Goal: Information Seeking & Learning: Learn about a topic

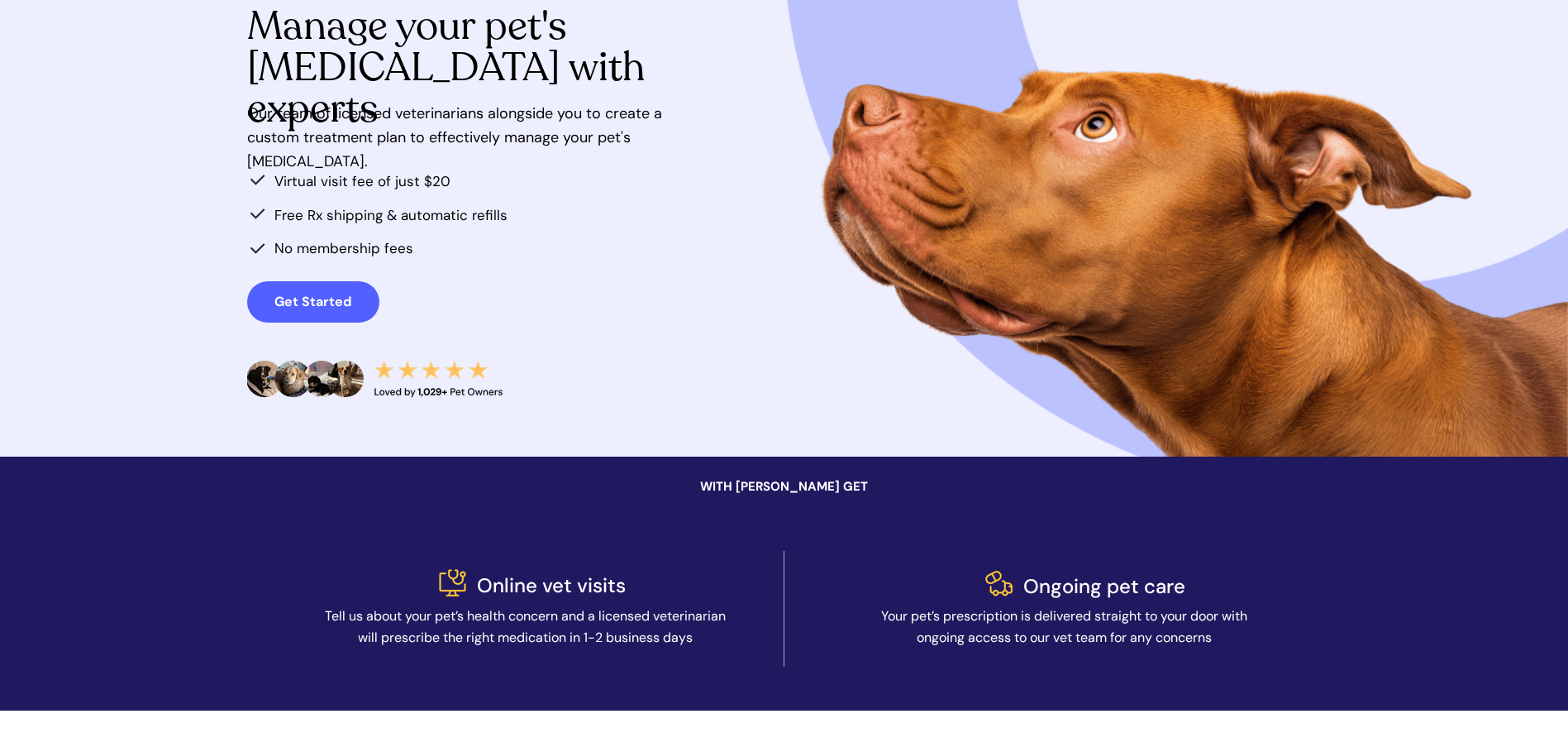
scroll to position [413, 0]
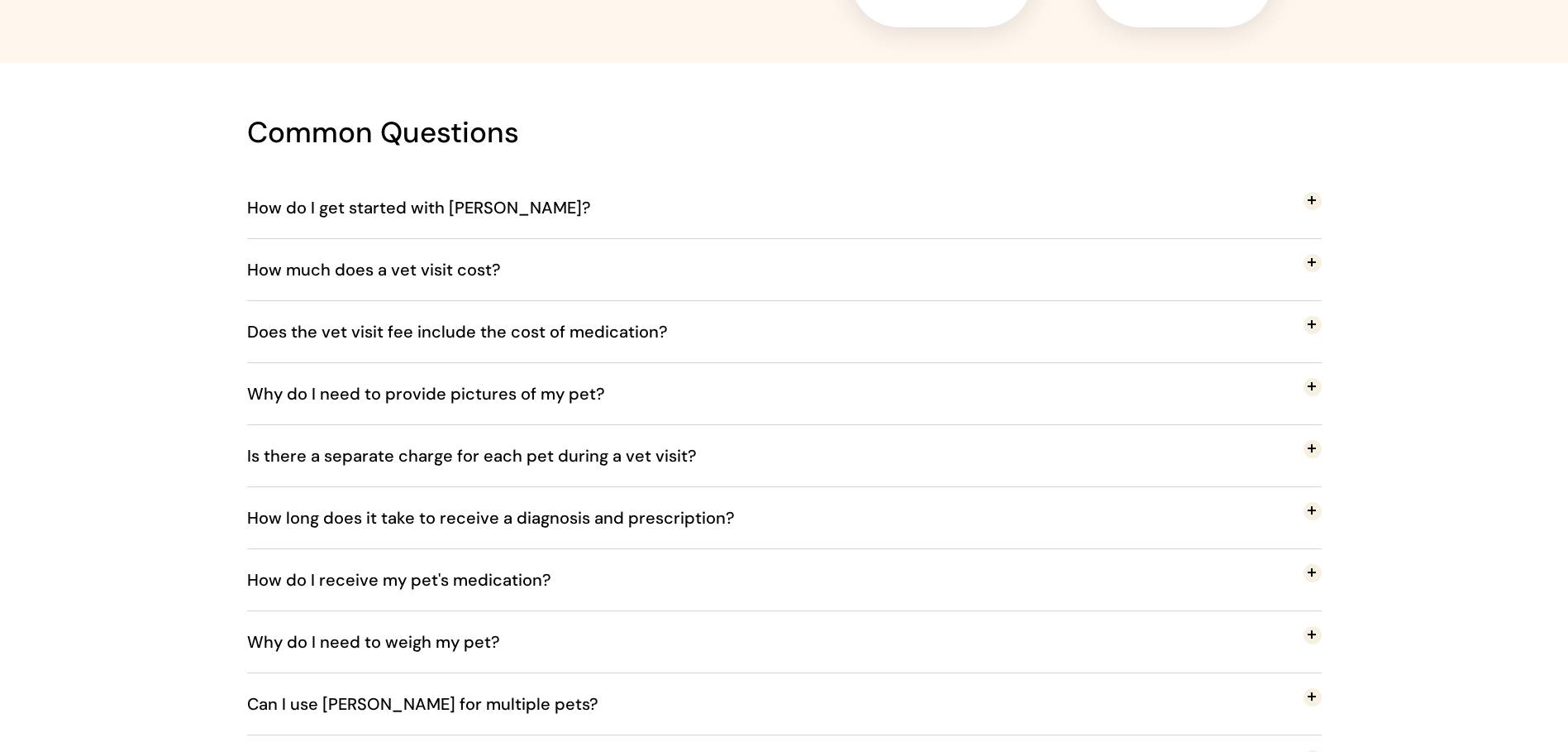
scroll to position [2811, 0]
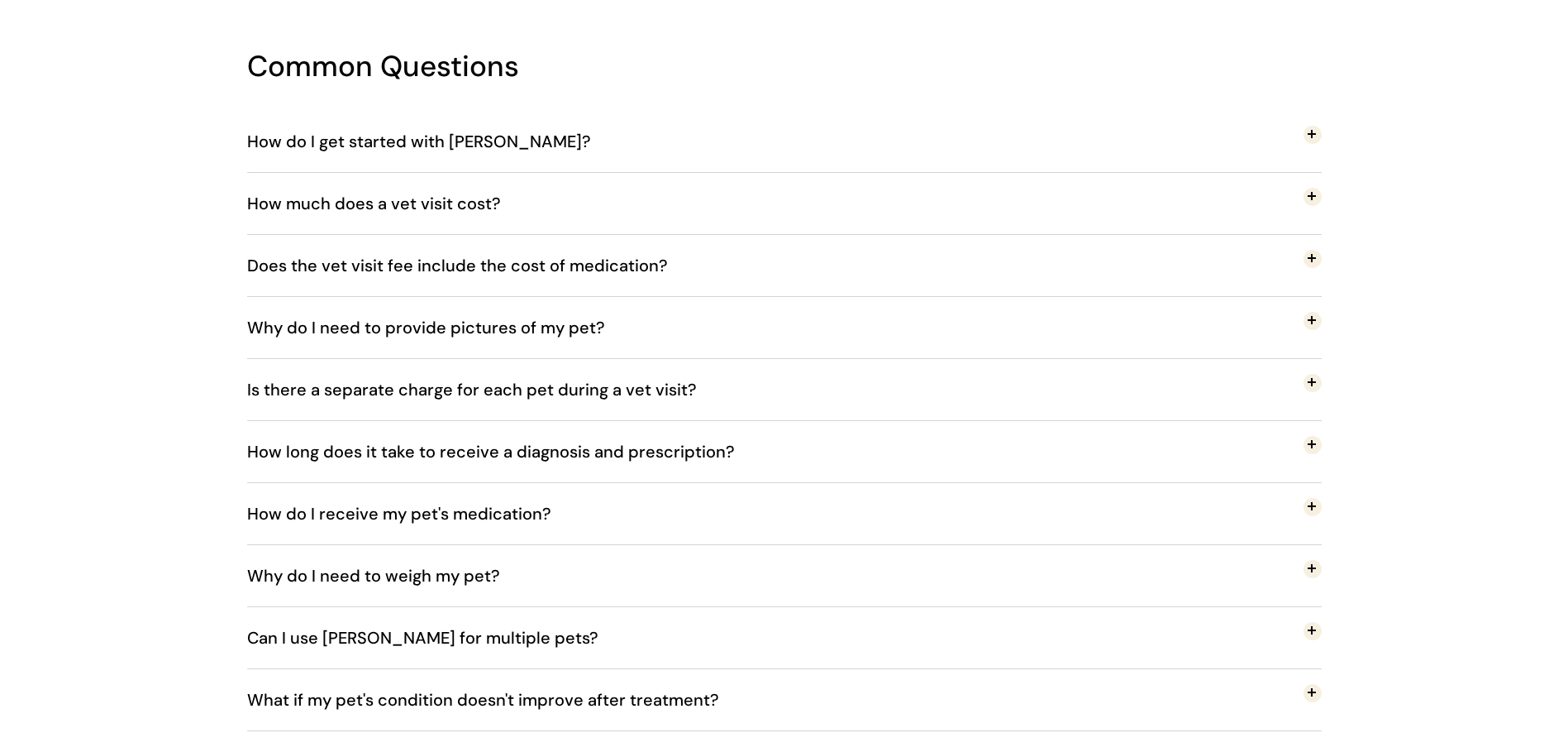
click at [510, 267] on span "Does the vet visit fee include the cost of medication?" at bounding box center [470, 265] width 445 height 54
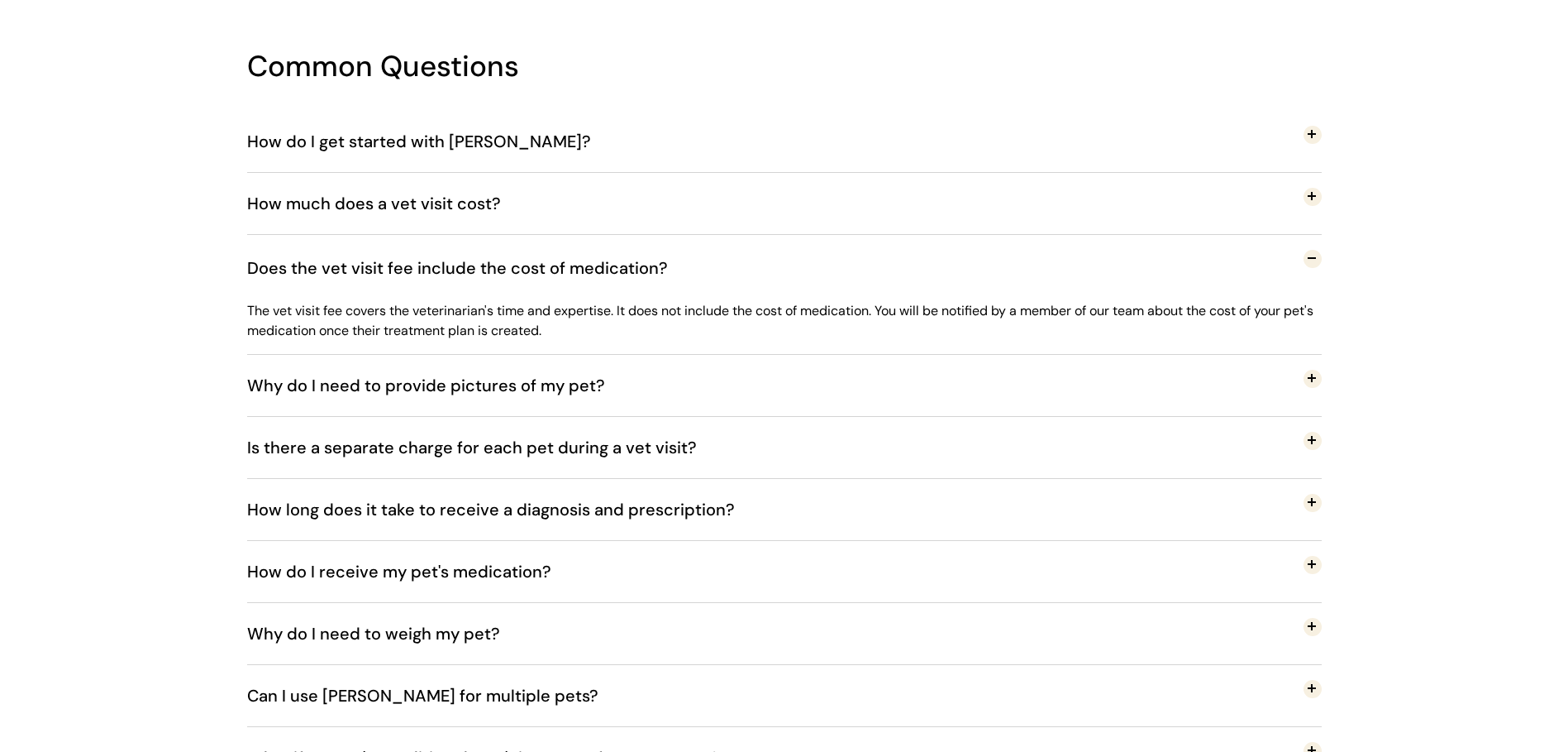
click at [510, 267] on span "Does the vet visit fee include the cost of medication?" at bounding box center [470, 267] width 445 height 54
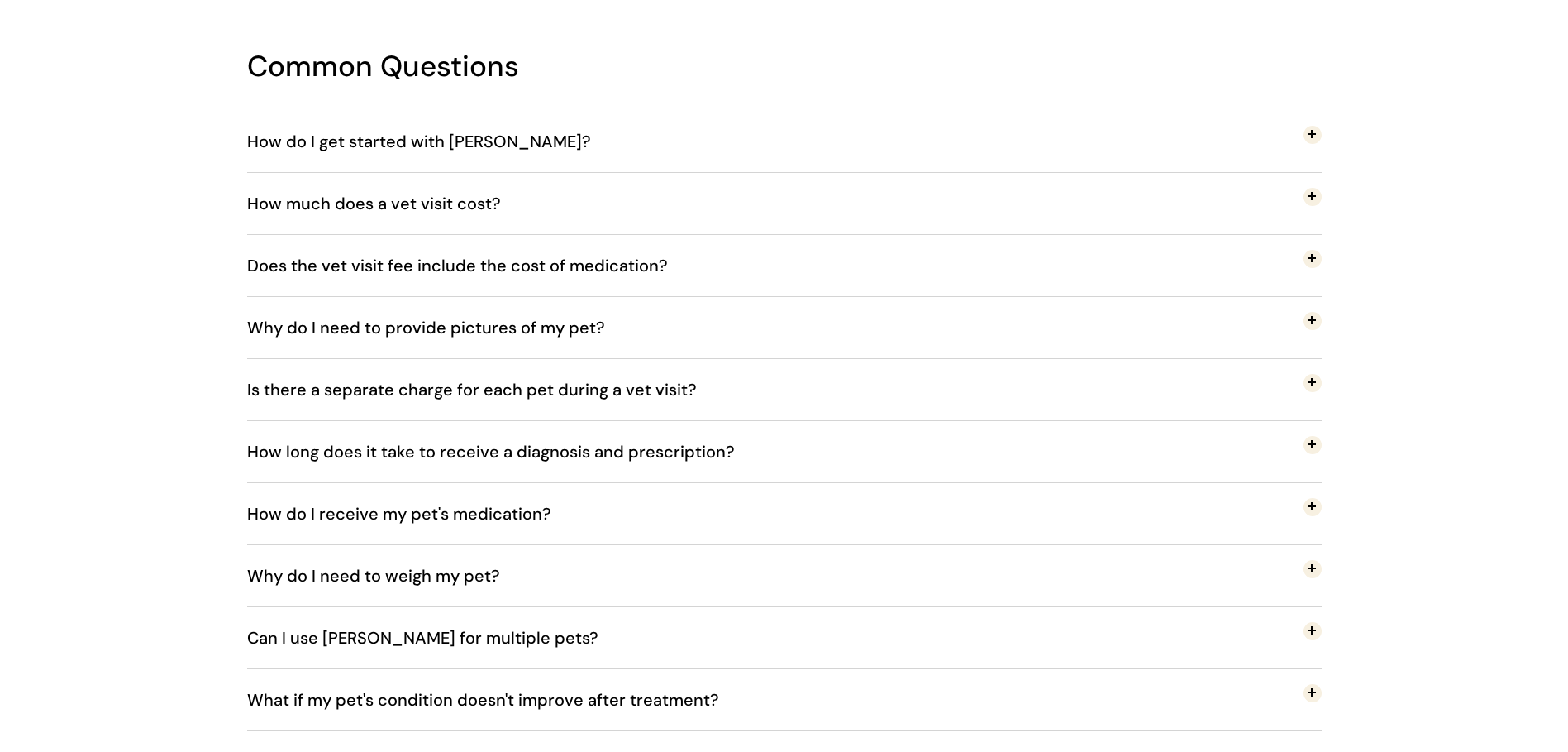
click at [518, 199] on span "How much does a vet visit cost?" at bounding box center [386, 203] width 279 height 54
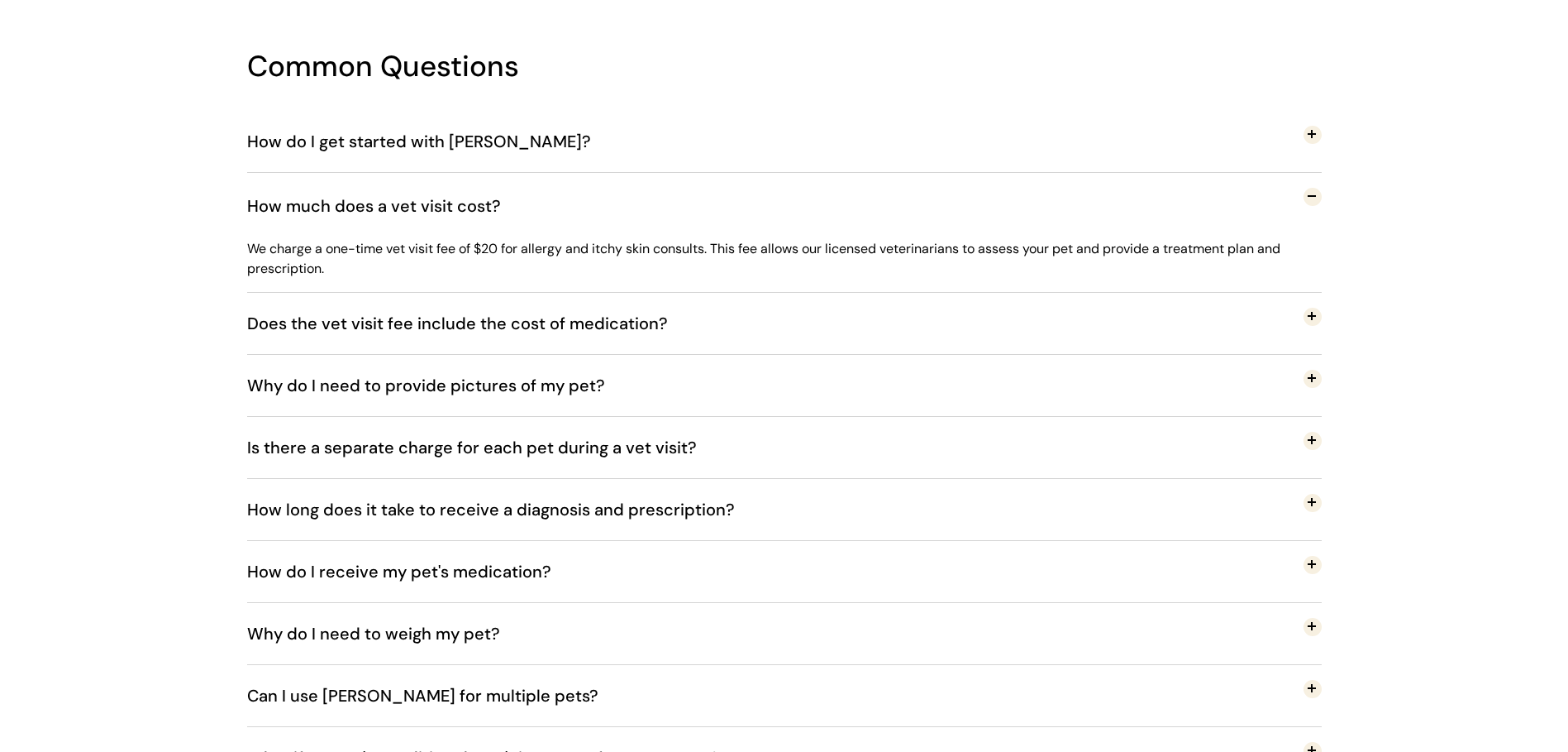
click at [518, 199] on span "How much does a vet visit cost?" at bounding box center [386, 205] width 279 height 54
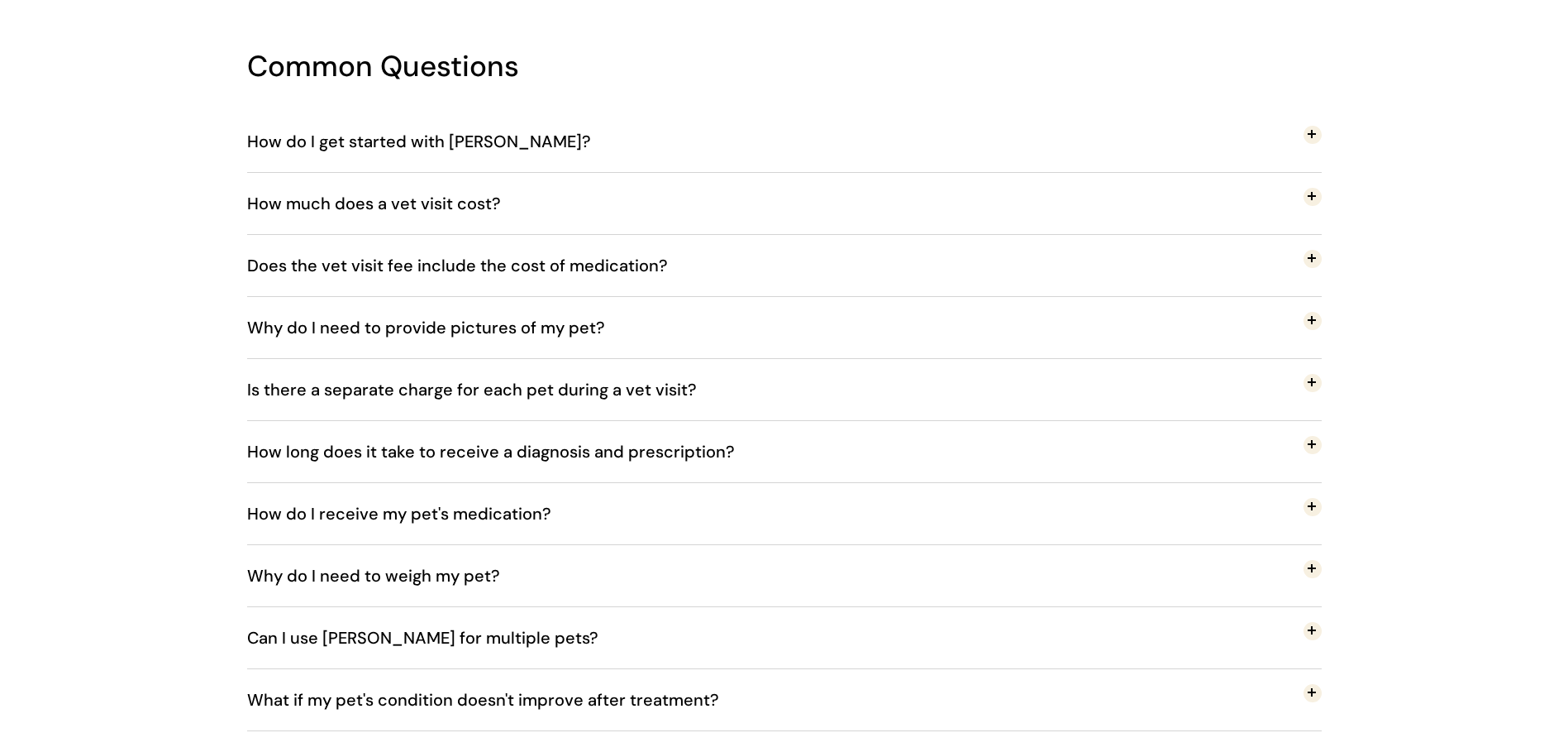
scroll to position [2894, 0]
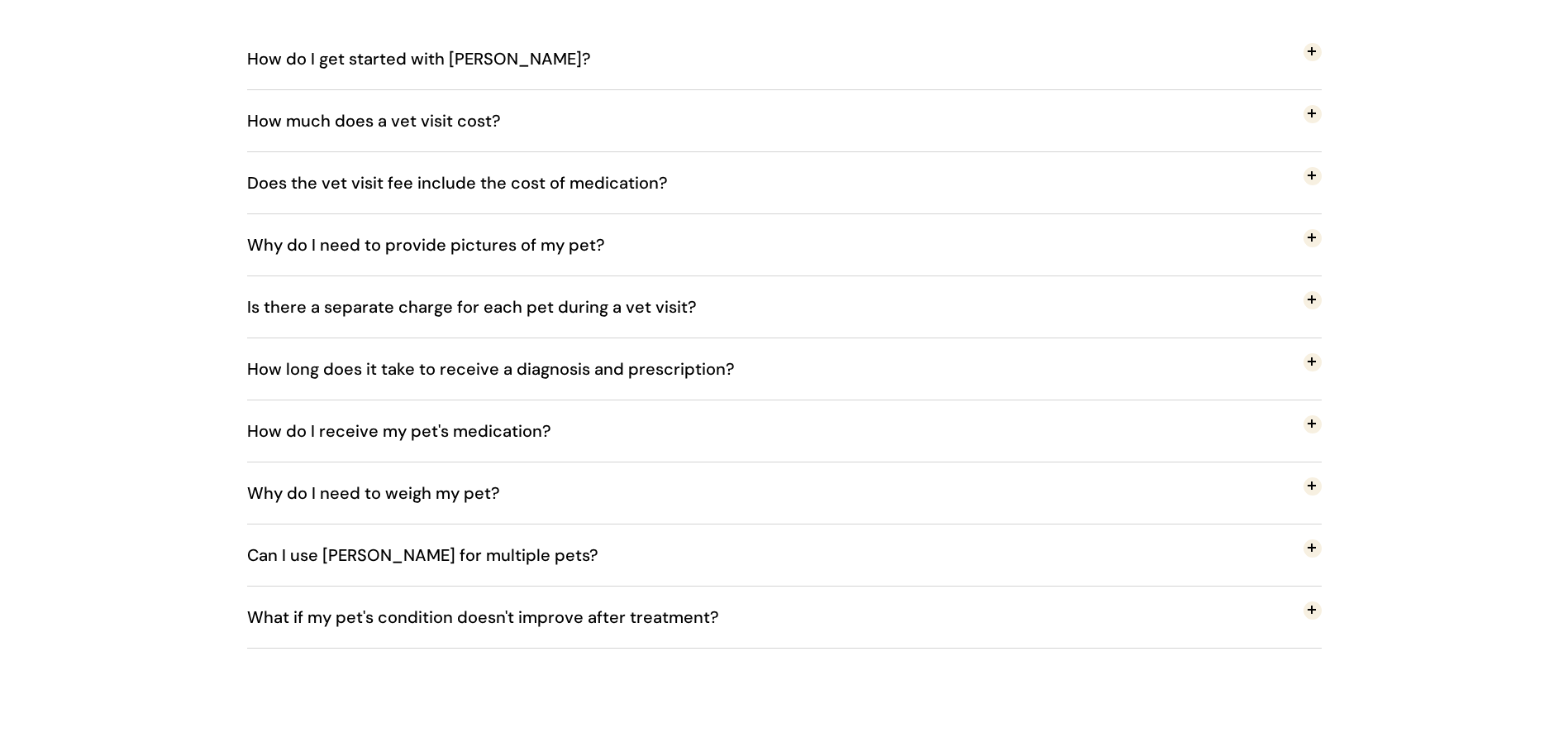
click at [604, 551] on button "Can I use [PERSON_NAME] for multiple pets?" at bounding box center [784, 554] width 1074 height 61
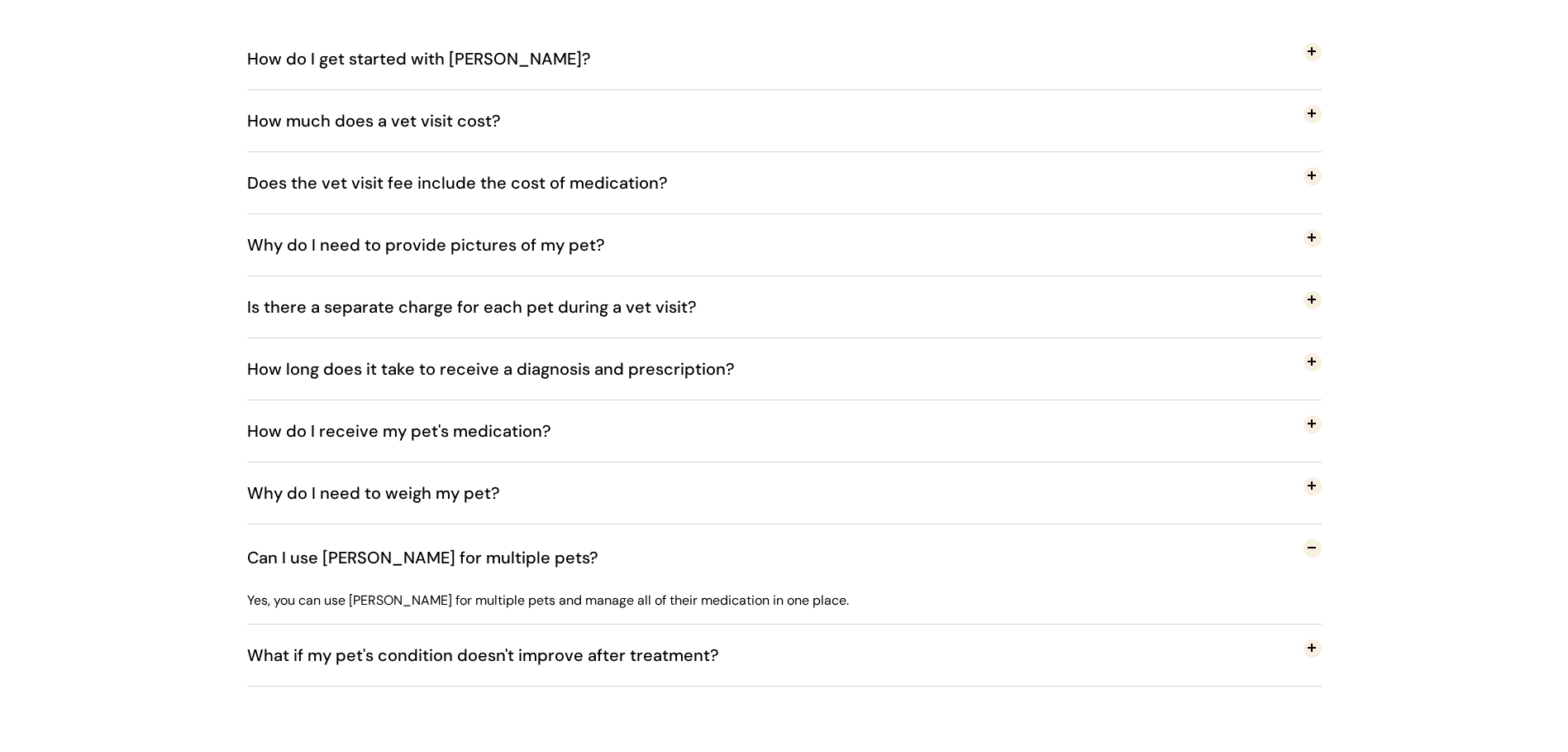
click at [604, 549] on button "Can I use [PERSON_NAME] for multiple pets?" at bounding box center [784, 557] width 1074 height 66
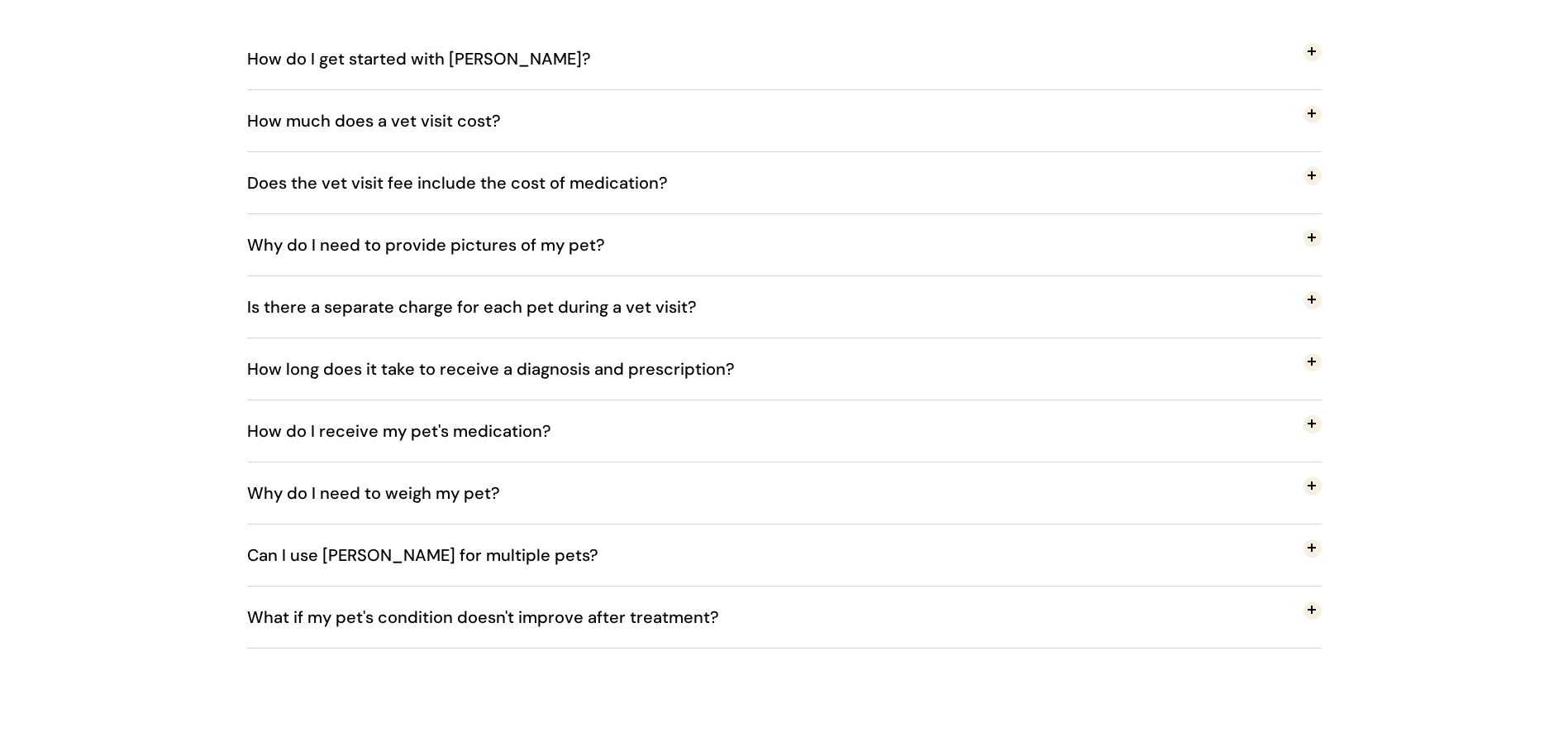
click at [583, 439] on button "How do I receive my pet's medication?" at bounding box center [784, 430] width 1074 height 61
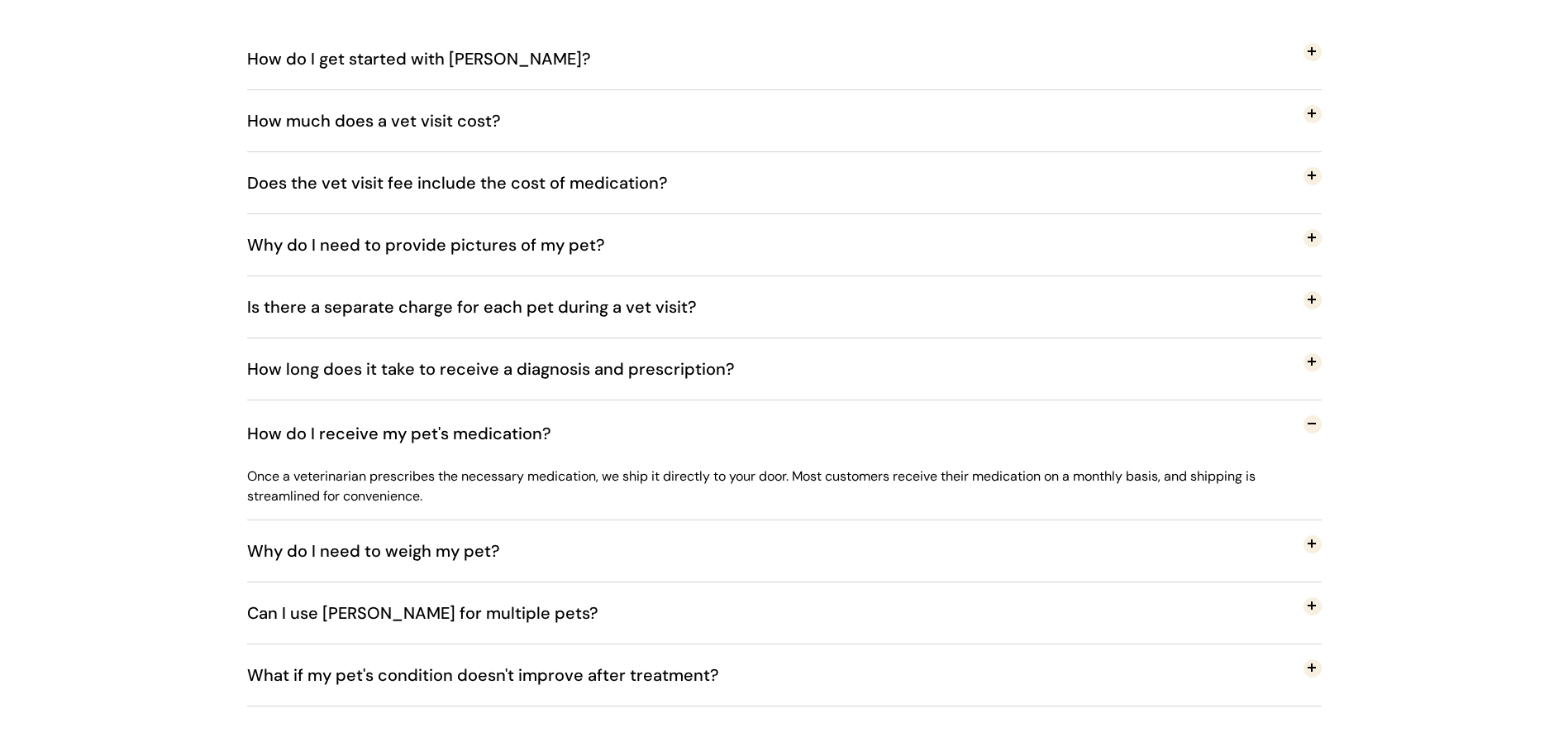
click at [583, 439] on button "How do I receive my pet's medication?" at bounding box center [784, 433] width 1074 height 66
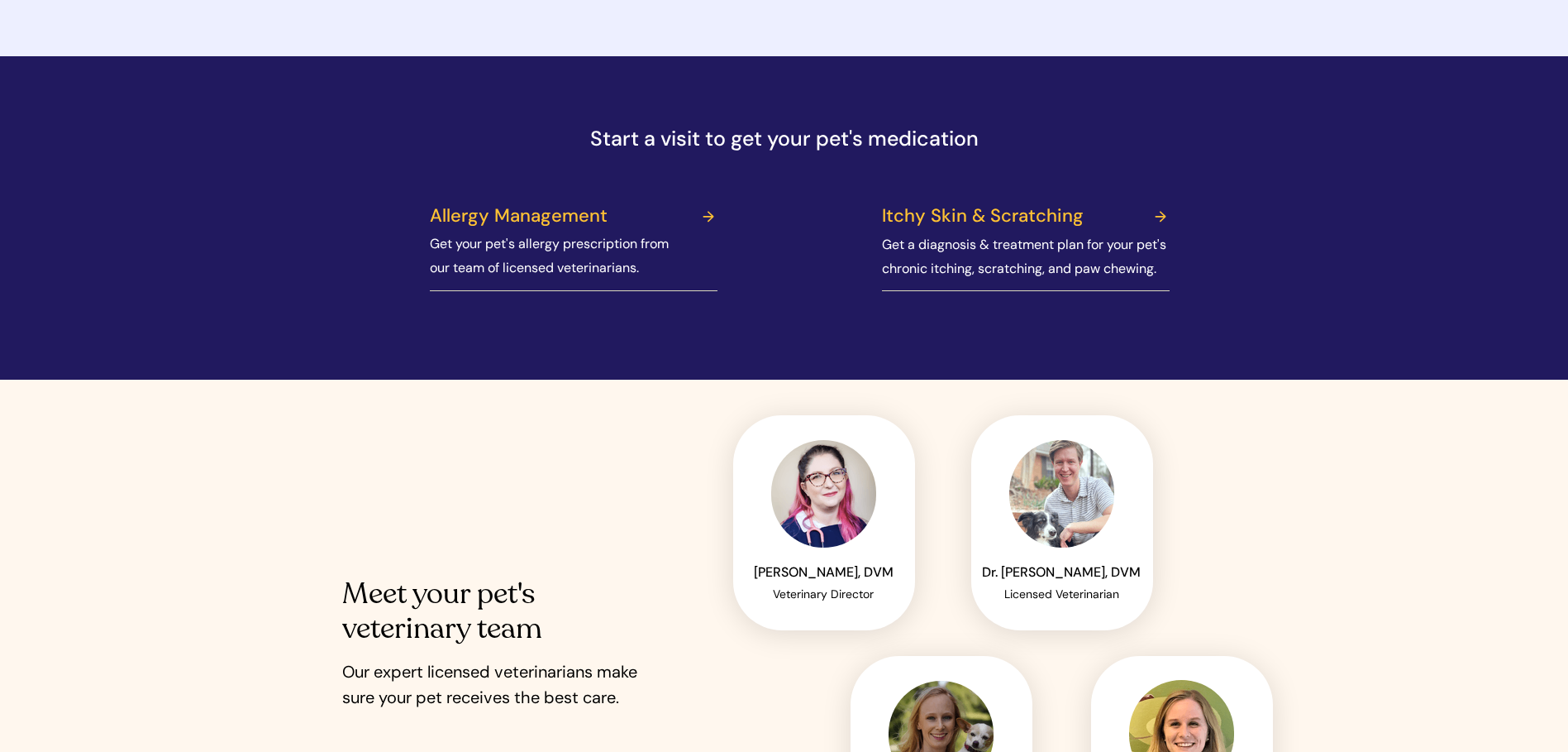
scroll to position [1488, 0]
